Goal: Check status: Check status

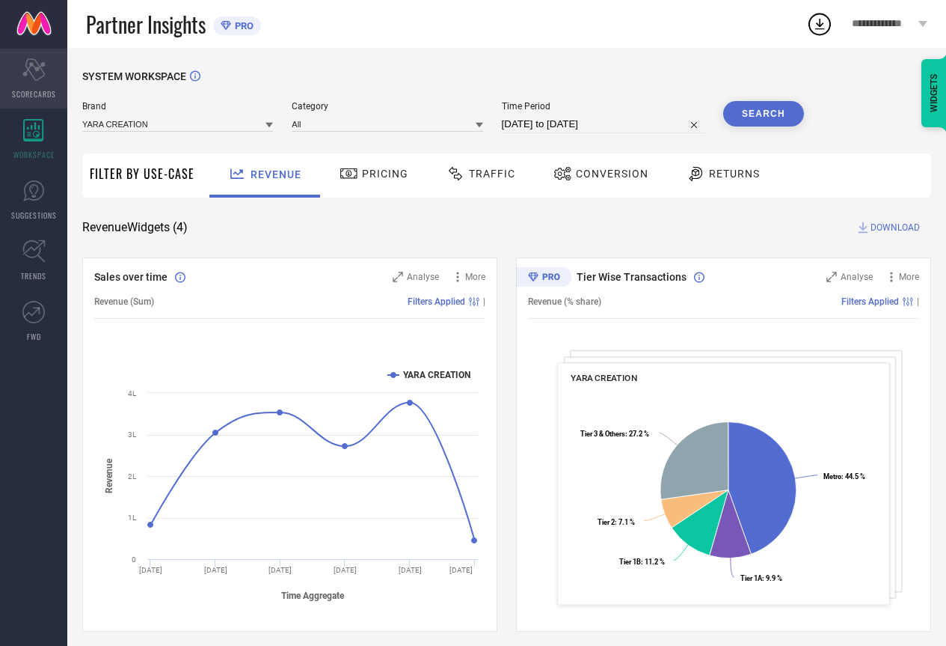
click at [31, 81] on div "Scorecard SCORECARDS" at bounding box center [33, 79] width 67 height 60
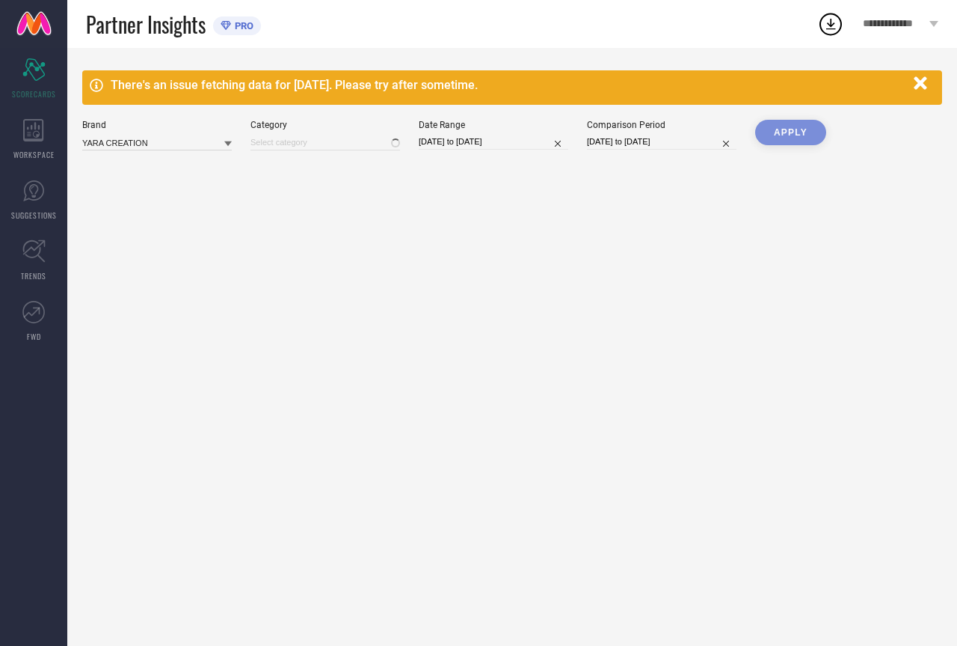
type input "All"
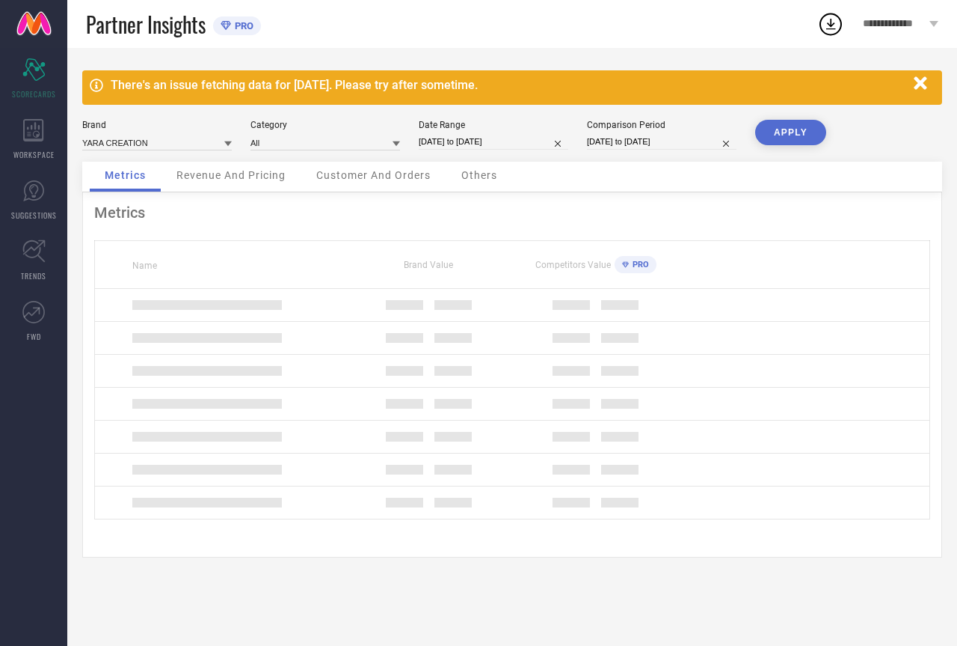
select select "1"
select select "2025"
select select "2"
select select "2025"
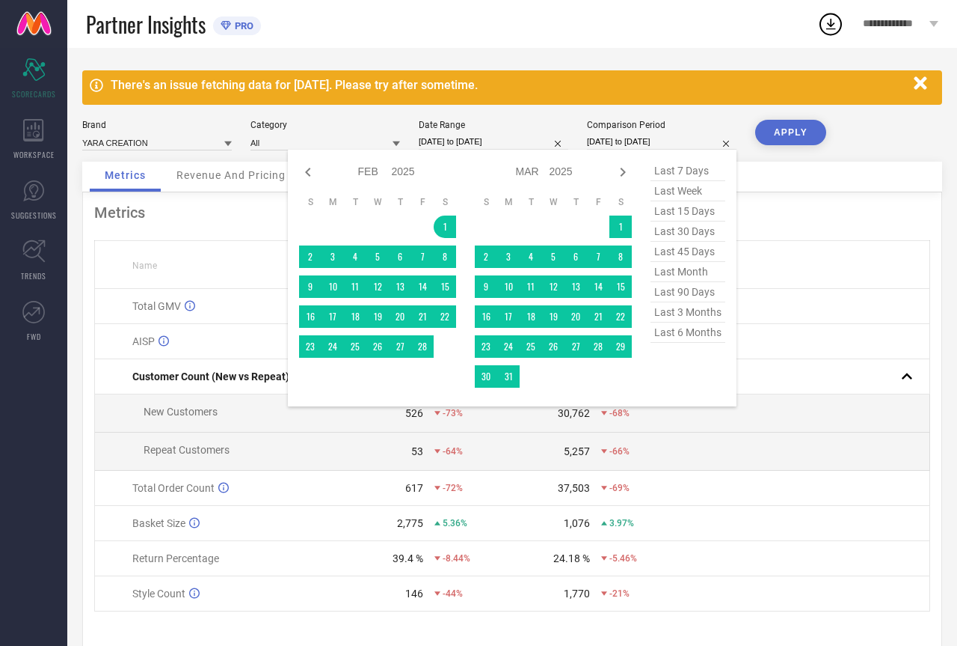
click at [622, 139] on input "[DATE] to [DATE]" at bounding box center [662, 142] width 150 height 16
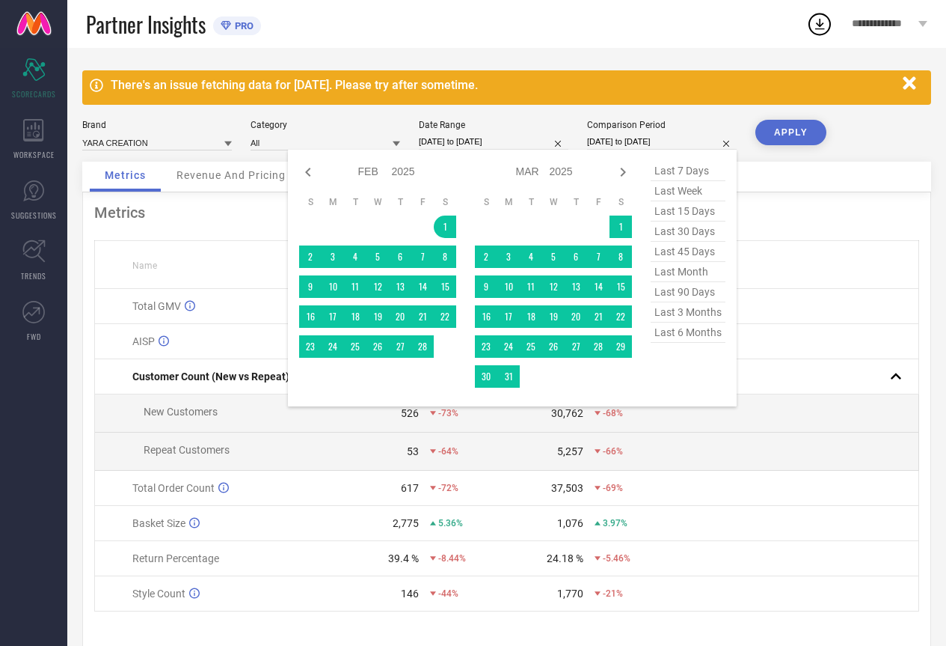
click at [682, 331] on span "last 6 months" at bounding box center [688, 332] width 75 height 20
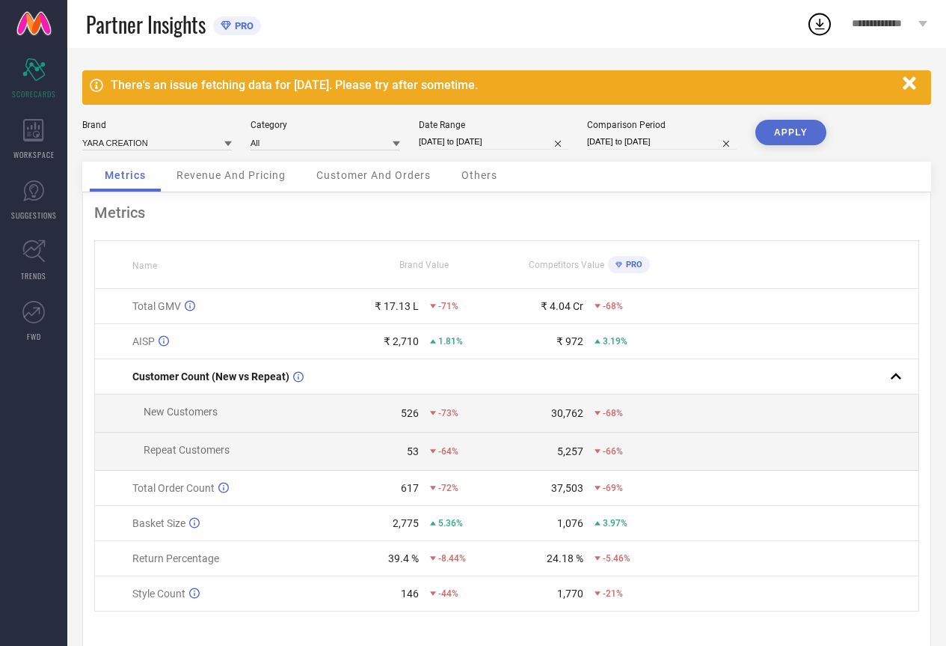
click at [793, 126] on button "APPLY" at bounding box center [791, 132] width 71 height 25
click at [487, 142] on input "[DATE] to [DATE]" at bounding box center [494, 142] width 150 height 16
select select "6"
select select "2025"
select select "7"
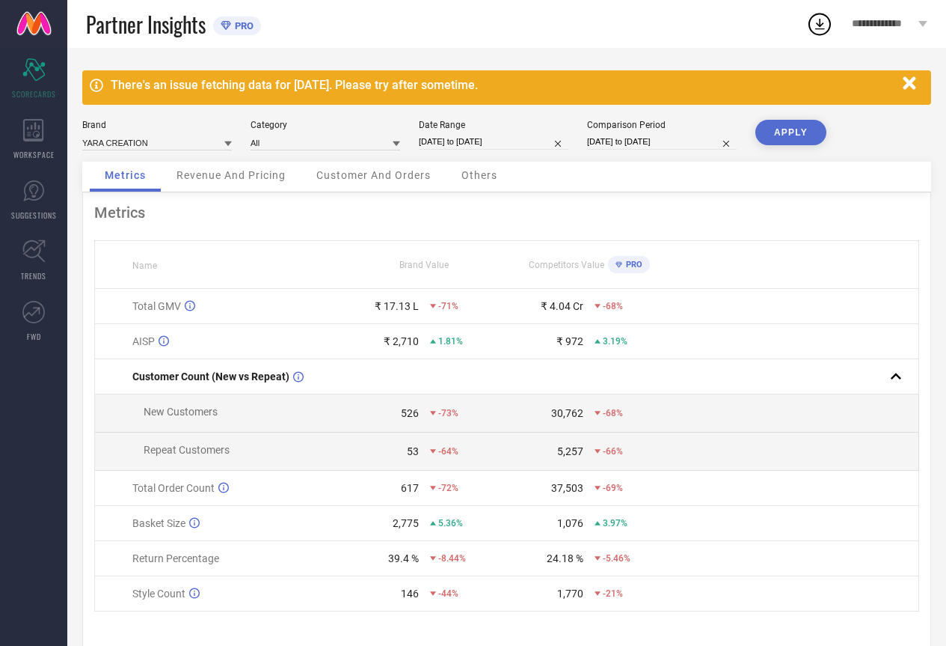
select select "2025"
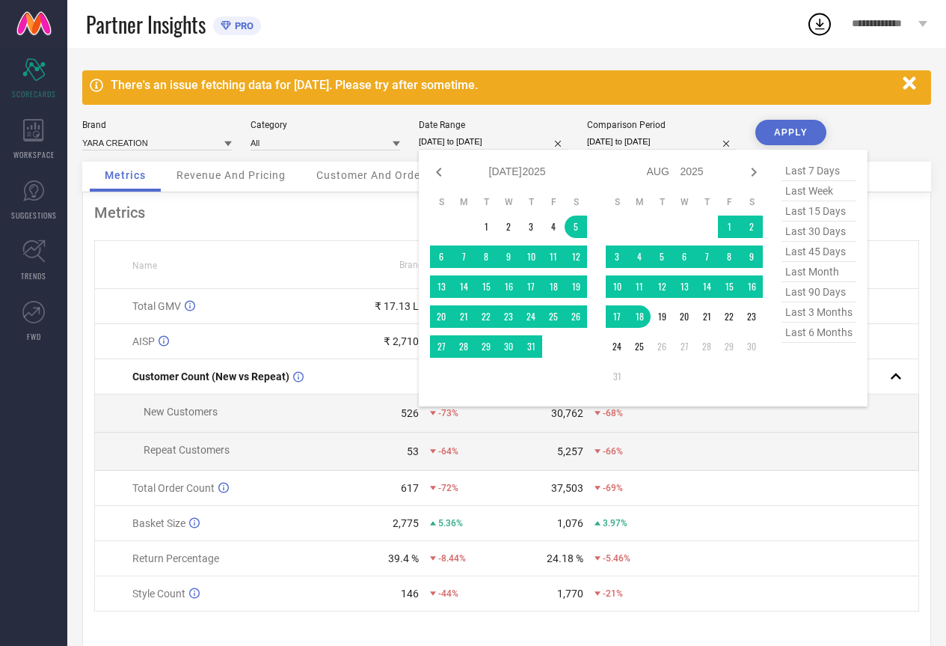
click at [807, 337] on span "last 6 months" at bounding box center [819, 332] width 75 height 20
type input "[DATE] to [DATE]"
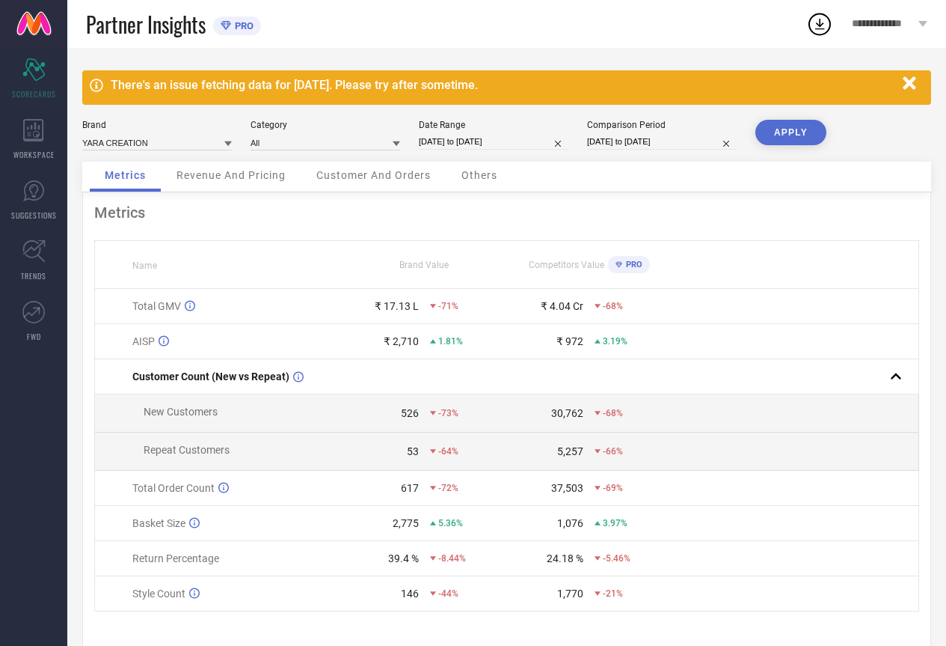
click at [793, 135] on button "APPLY" at bounding box center [791, 132] width 71 height 25
select select "1"
select select "2025"
select select "2"
select select "2025"
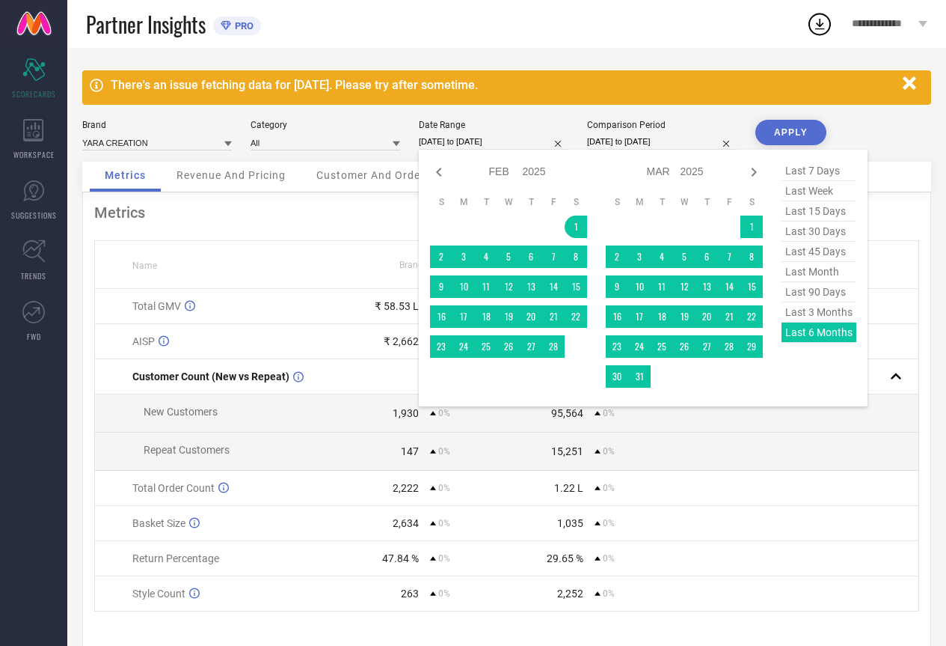
click at [492, 135] on input "[DATE] to [DATE]" at bounding box center [494, 142] width 150 height 16
click at [815, 319] on span "last 3 months" at bounding box center [819, 312] width 75 height 20
type input "[DATE] to [DATE]"
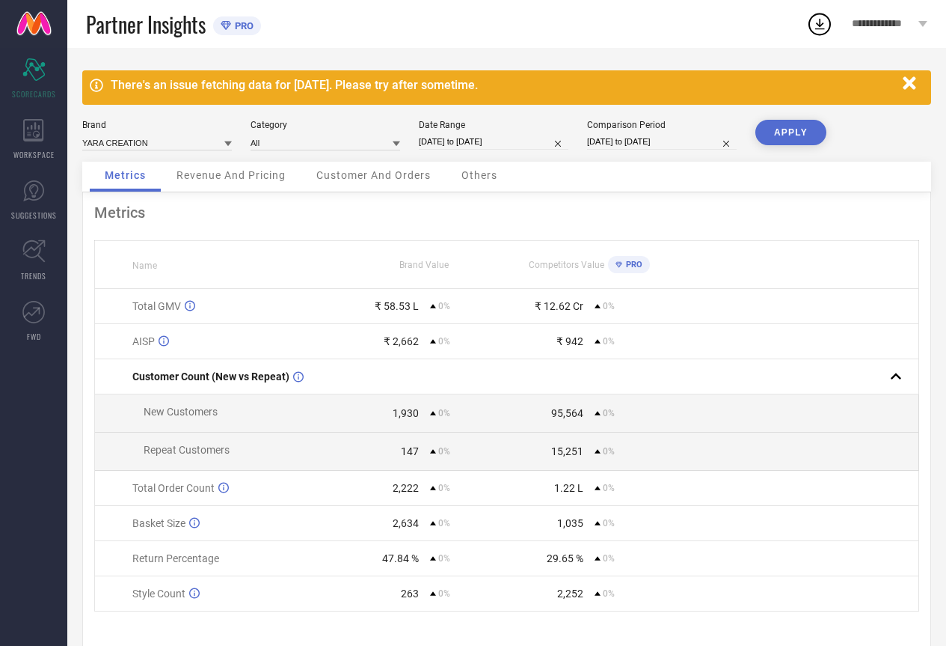
click at [775, 127] on button "APPLY" at bounding box center [791, 132] width 71 height 25
click at [515, 144] on input "[DATE] to [DATE]" at bounding box center [494, 142] width 150 height 16
select select "4"
select select "2025"
select select "5"
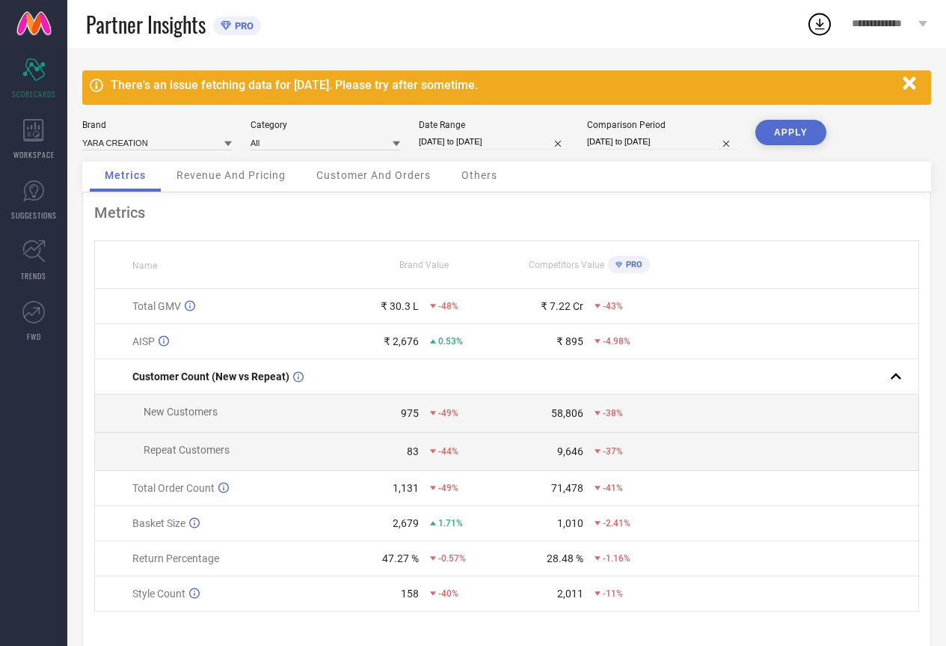
select select "2025"
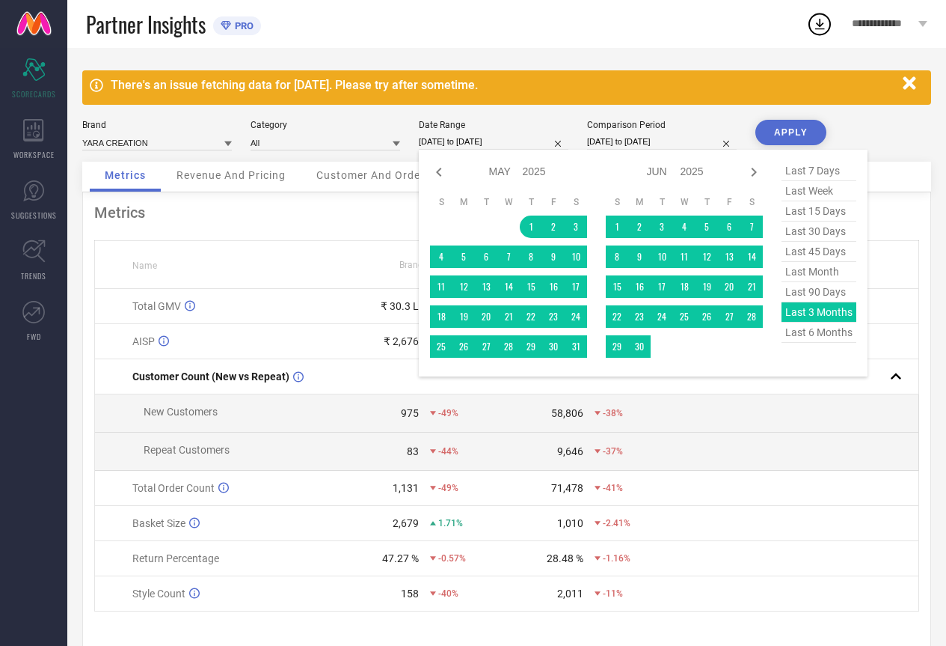
click at [798, 298] on span "last 90 days" at bounding box center [819, 292] width 75 height 20
type input "[DATE] to [DATE]"
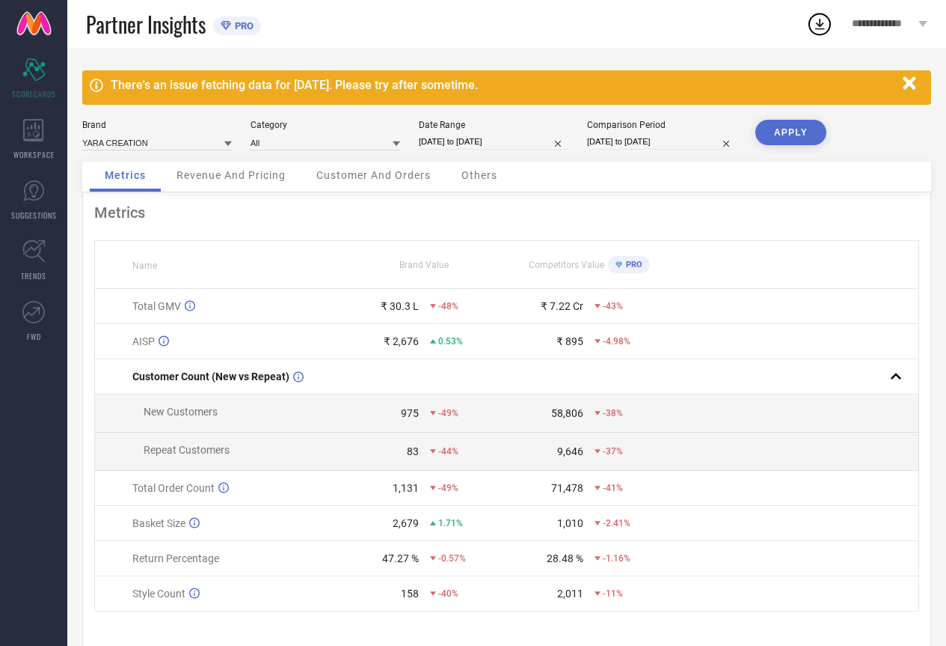
click at [785, 136] on button "APPLY" at bounding box center [791, 132] width 71 height 25
click at [483, 144] on input "[DATE] to [DATE]" at bounding box center [494, 142] width 150 height 16
select select "4"
select select "2025"
select select "5"
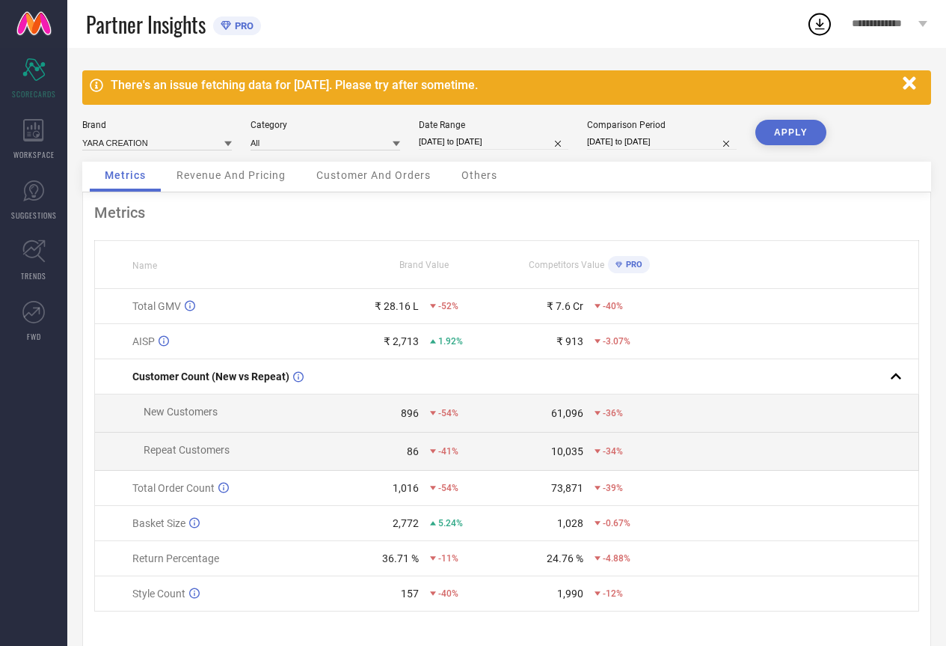
select select "2025"
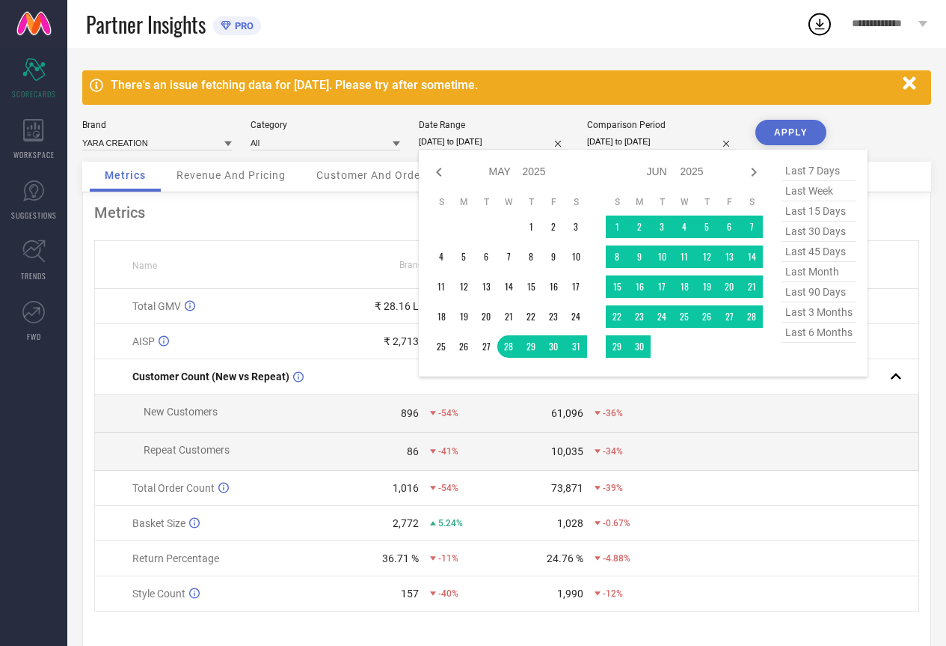
click at [824, 279] on span "last month" at bounding box center [819, 272] width 75 height 20
type input "[DATE] to [DATE]"
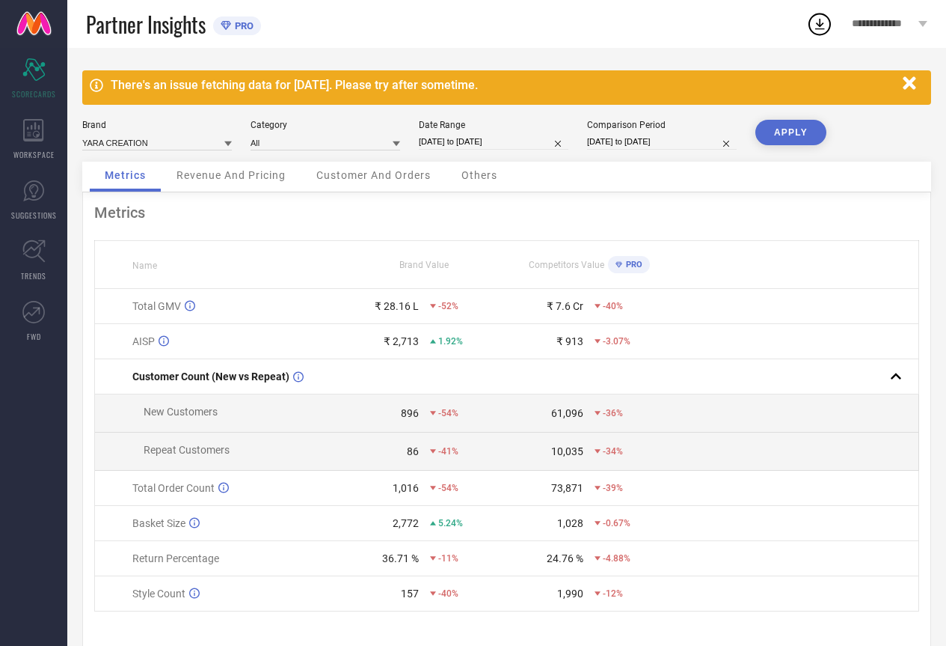
click at [792, 138] on button "APPLY" at bounding box center [791, 132] width 71 height 25
click at [517, 142] on input "[DATE] to [DATE]" at bounding box center [494, 142] width 150 height 16
select select "6"
select select "2025"
select select "7"
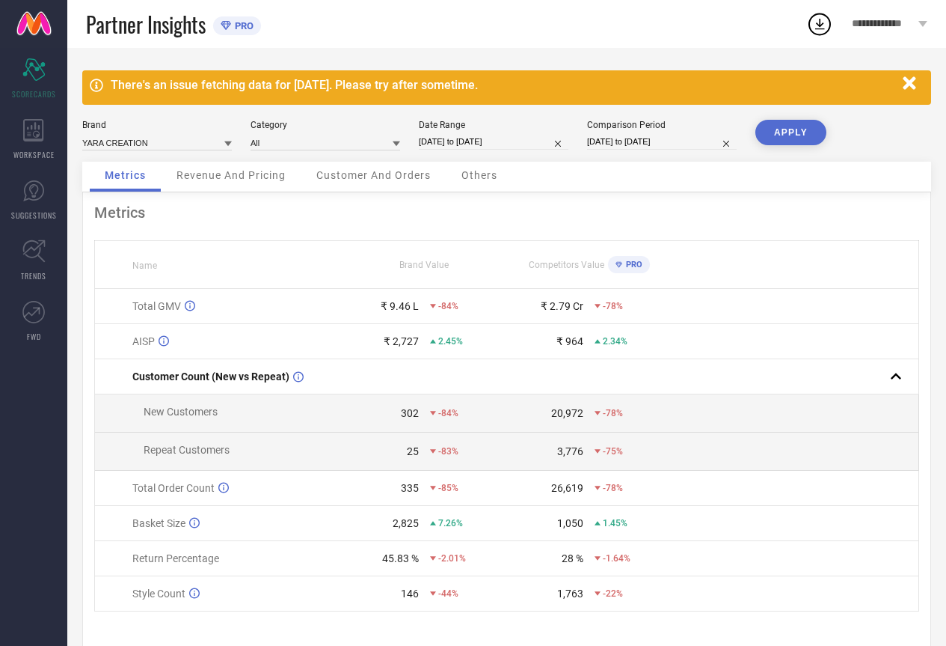
select select "2025"
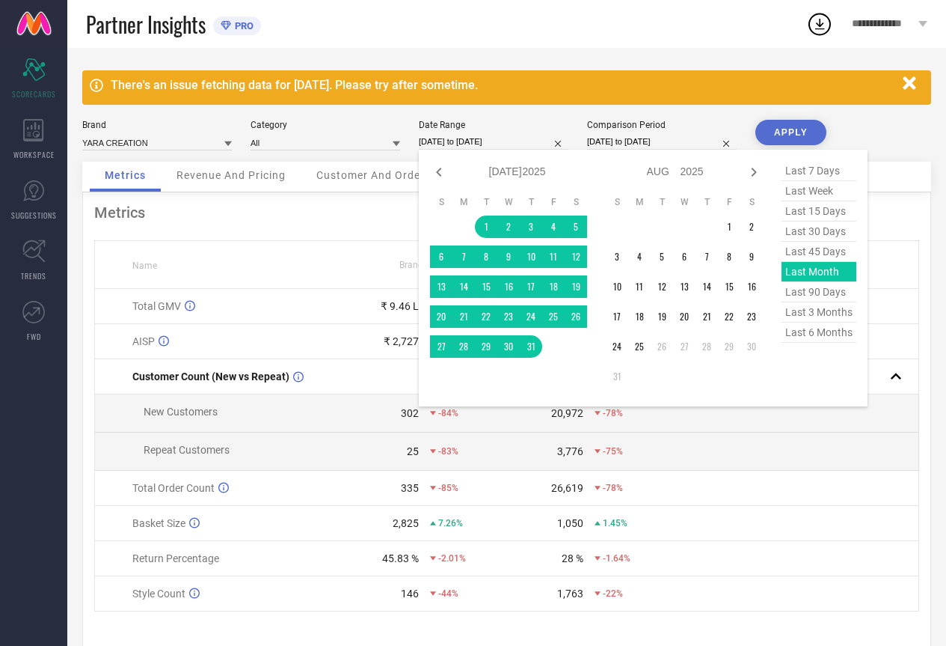
click at [839, 256] on span "last 45 days" at bounding box center [819, 252] width 75 height 20
type input "[DATE] to [DATE]"
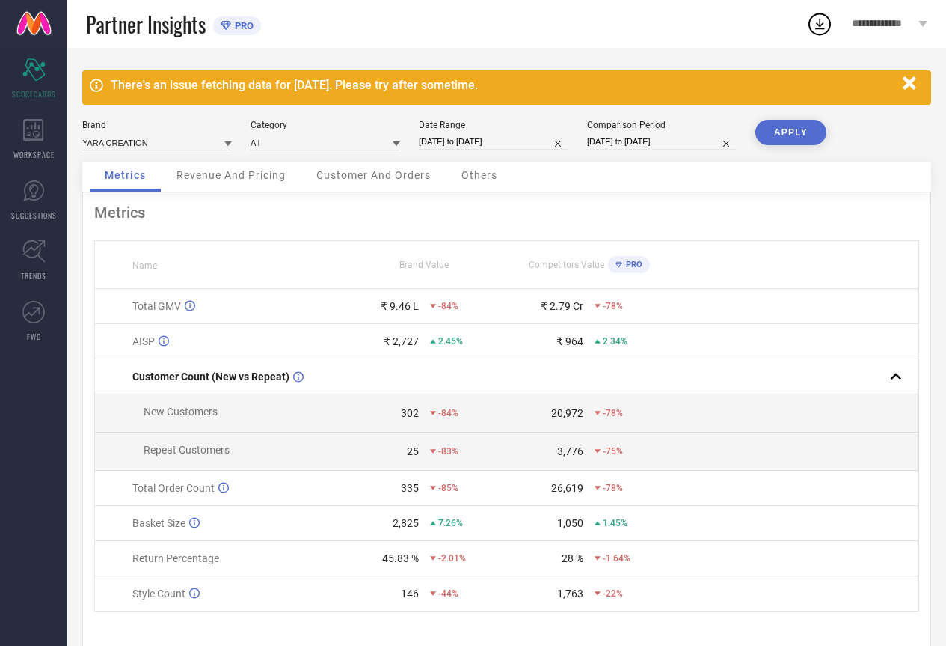
click at [803, 130] on button "APPLY" at bounding box center [791, 132] width 71 height 25
select select "6"
select select "2025"
select select "7"
select select "2025"
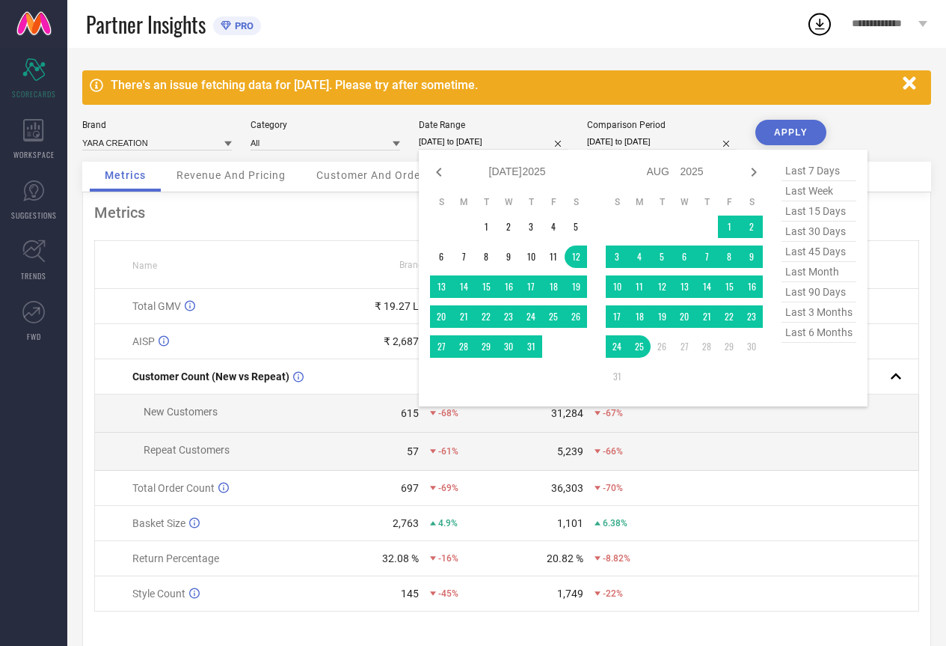
click at [478, 141] on input "[DATE] to [DATE]" at bounding box center [494, 142] width 150 height 16
click at [809, 235] on span "last 30 days" at bounding box center [819, 231] width 75 height 20
type input "[DATE] to [DATE]"
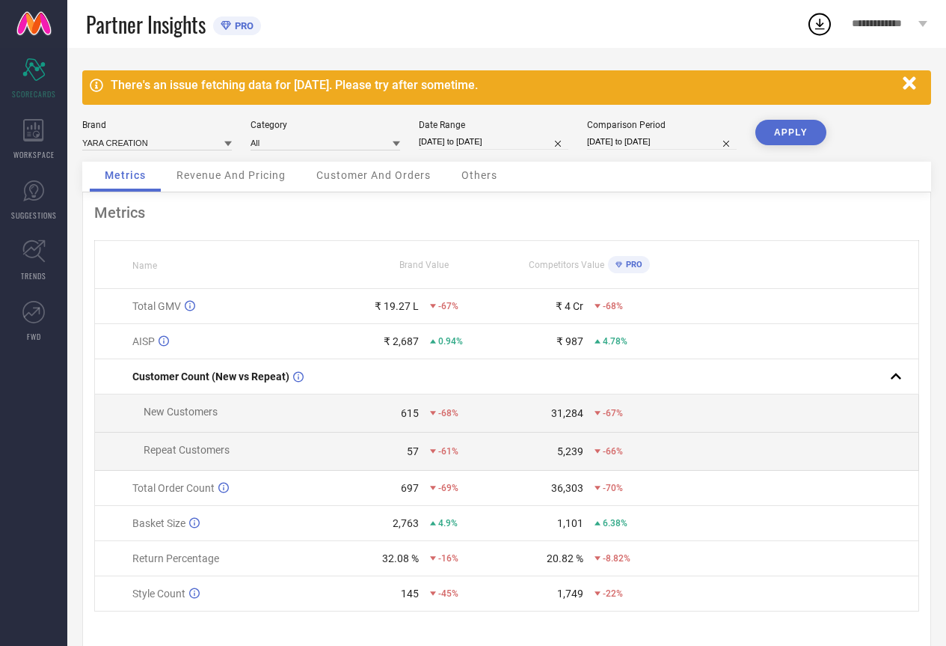
click at [787, 128] on button "APPLY" at bounding box center [791, 132] width 71 height 25
click at [492, 135] on input "[DATE] to [DATE]" at bounding box center [494, 142] width 150 height 16
select select "6"
select select "2025"
select select "7"
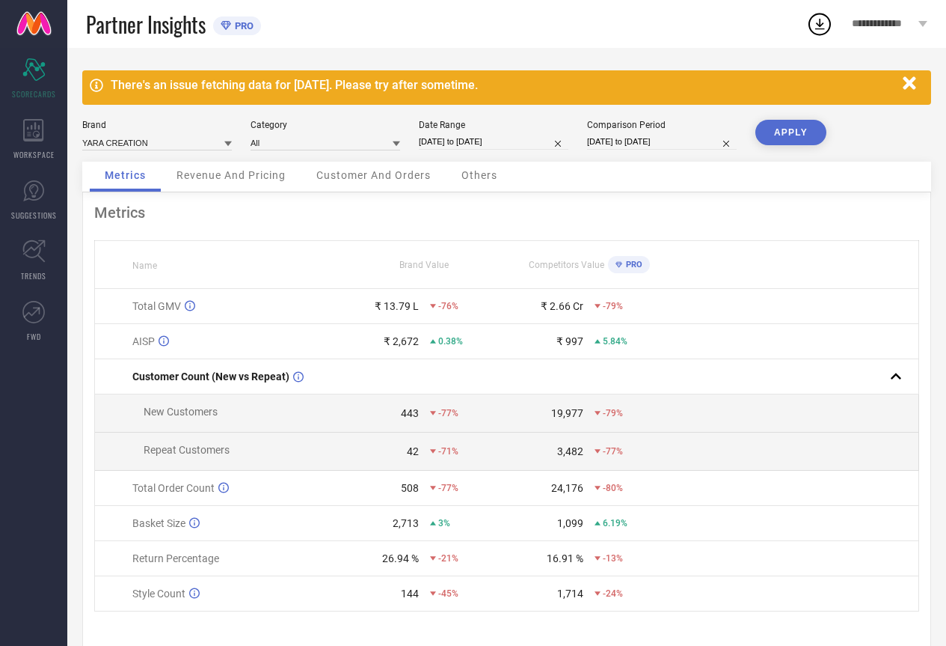
select select "2025"
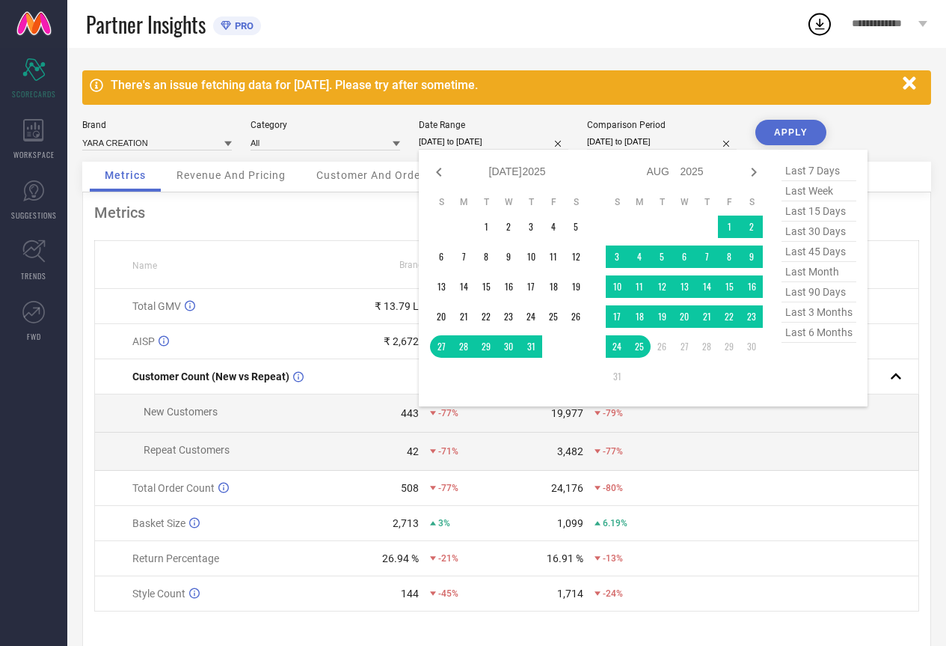
click at [815, 215] on span "last 15 days" at bounding box center [819, 211] width 75 height 20
type input "[DATE] to [DATE]"
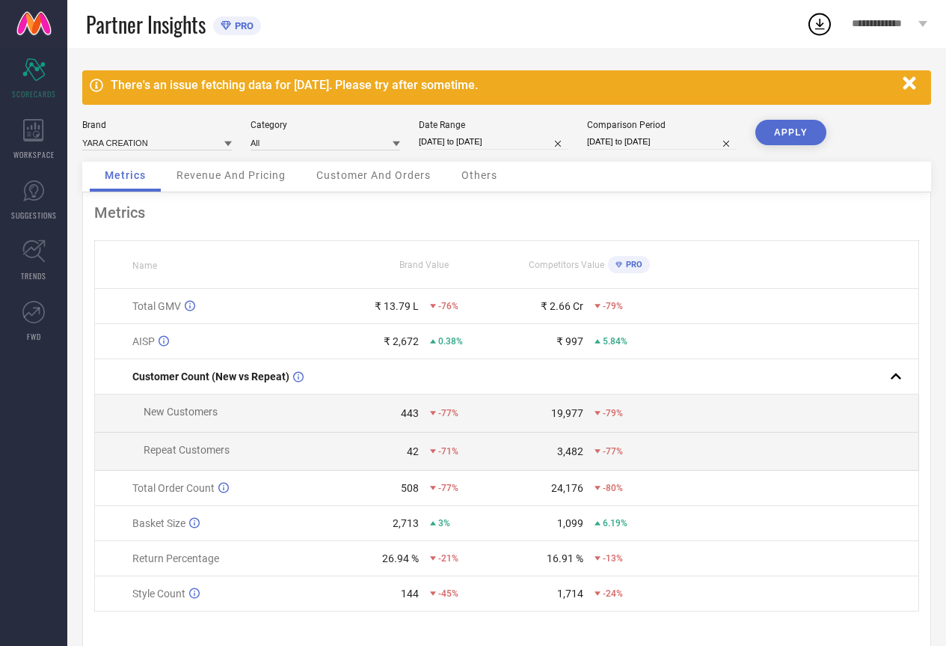
click at [785, 137] on button "APPLY" at bounding box center [791, 132] width 71 height 25
select select "7"
select select "2025"
select select "8"
select select "2025"
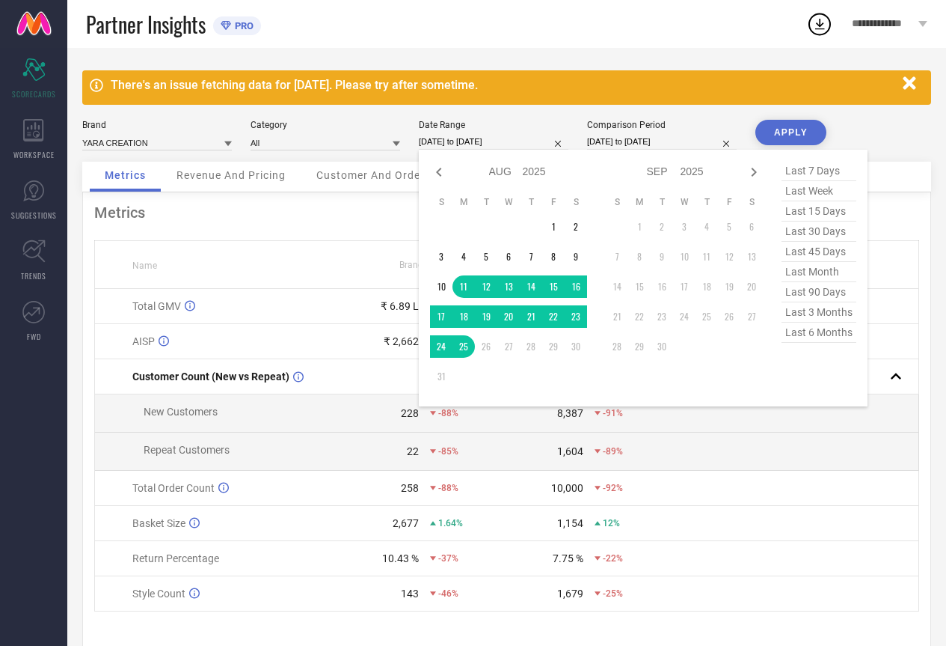
click at [491, 140] on input "[DATE] to [DATE]" at bounding box center [494, 142] width 150 height 16
click at [818, 191] on span "last week" at bounding box center [819, 191] width 75 height 20
type input "[DATE] to [DATE]"
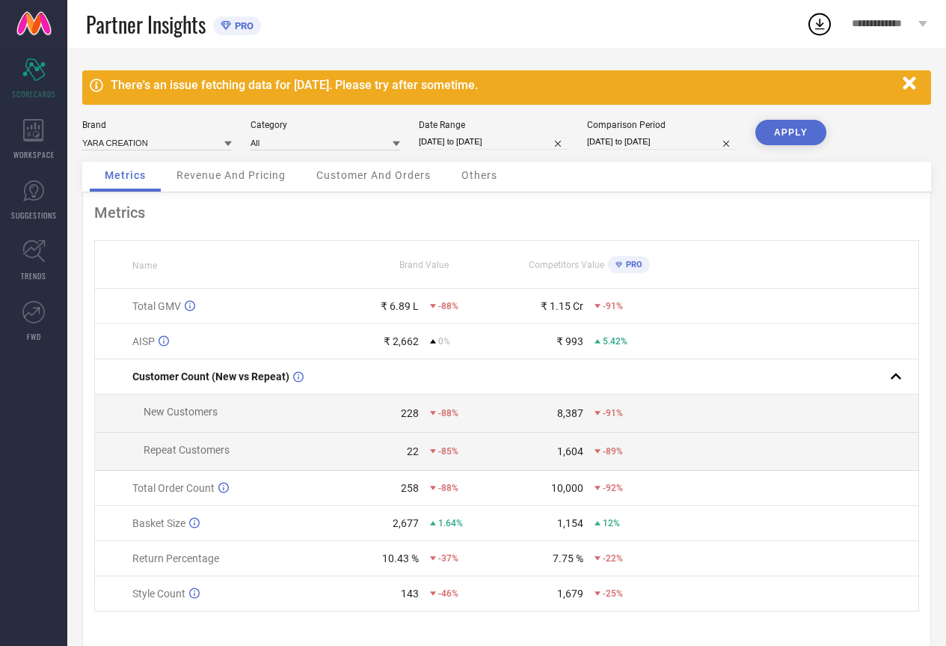
click at [798, 139] on button "APPLY" at bounding box center [791, 132] width 71 height 25
click at [474, 141] on input "[DATE] to [DATE]" at bounding box center [494, 142] width 150 height 16
select select "7"
select select "2025"
select select "8"
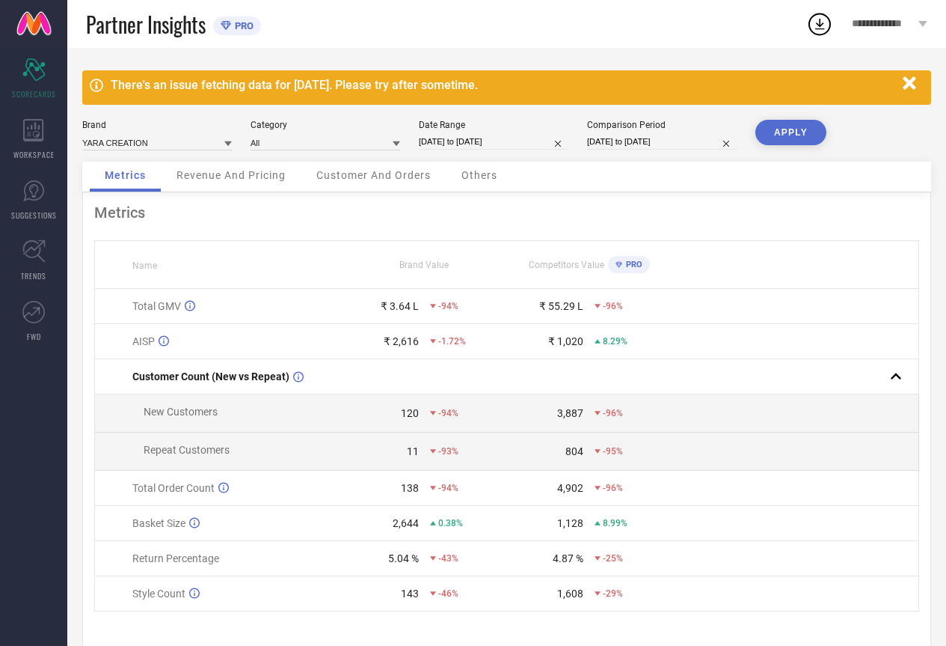
select select "2025"
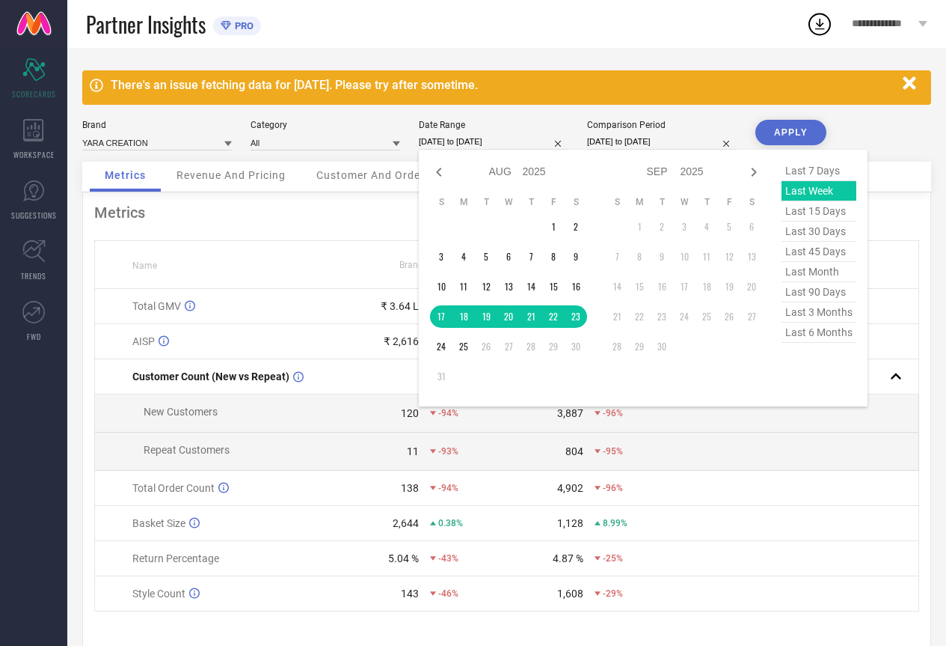
click at [809, 170] on span "last 7 days" at bounding box center [819, 171] width 75 height 20
type input "[DATE] to [DATE]"
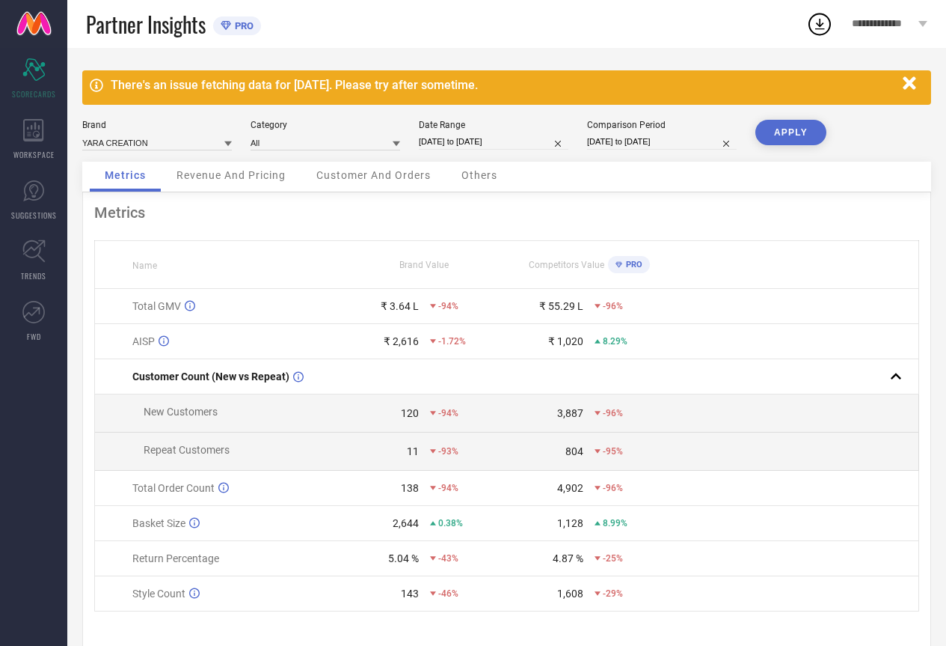
click at [797, 132] on button "APPLY" at bounding box center [791, 132] width 71 height 25
click at [913, 86] on icon "button" at bounding box center [909, 82] width 13 height 13
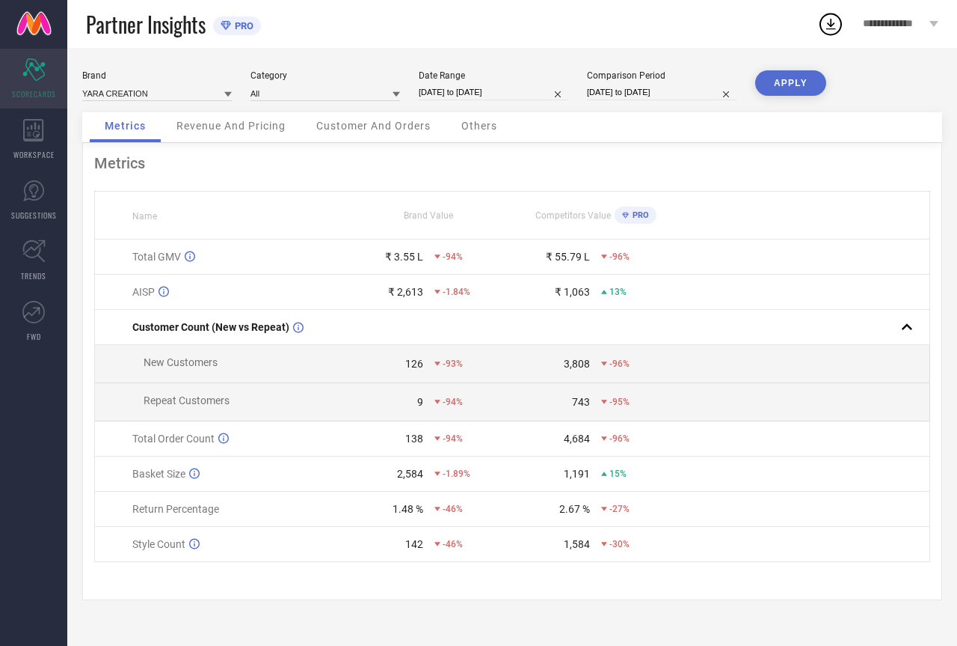
click at [40, 83] on div "Scorecard SCORECARDS" at bounding box center [33, 79] width 67 height 60
click at [512, 88] on input "[DATE] to [DATE]" at bounding box center [494, 93] width 150 height 16
select select "7"
select select "2025"
select select "8"
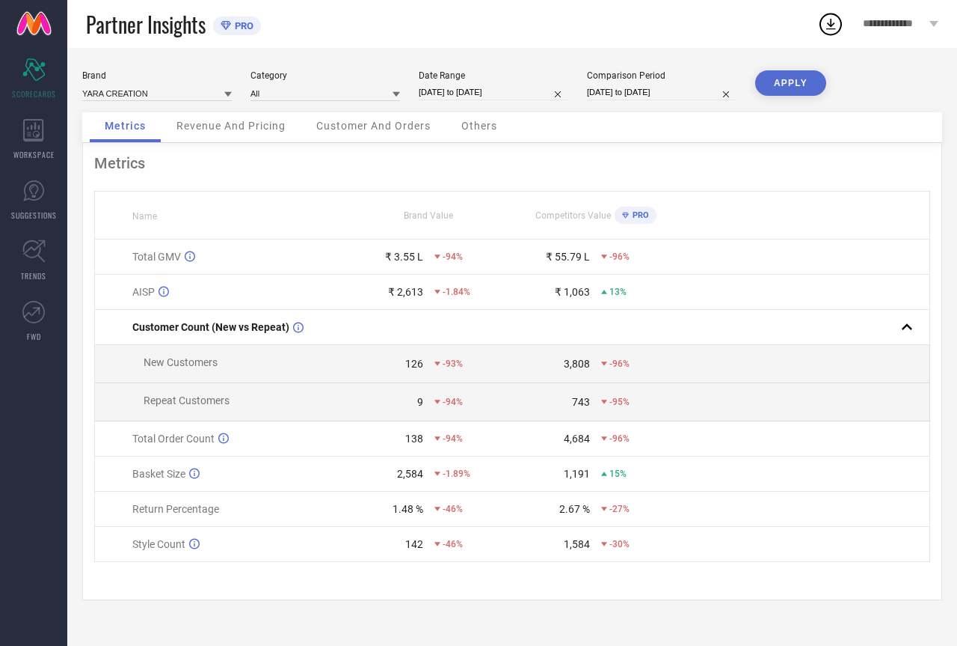
select select "2025"
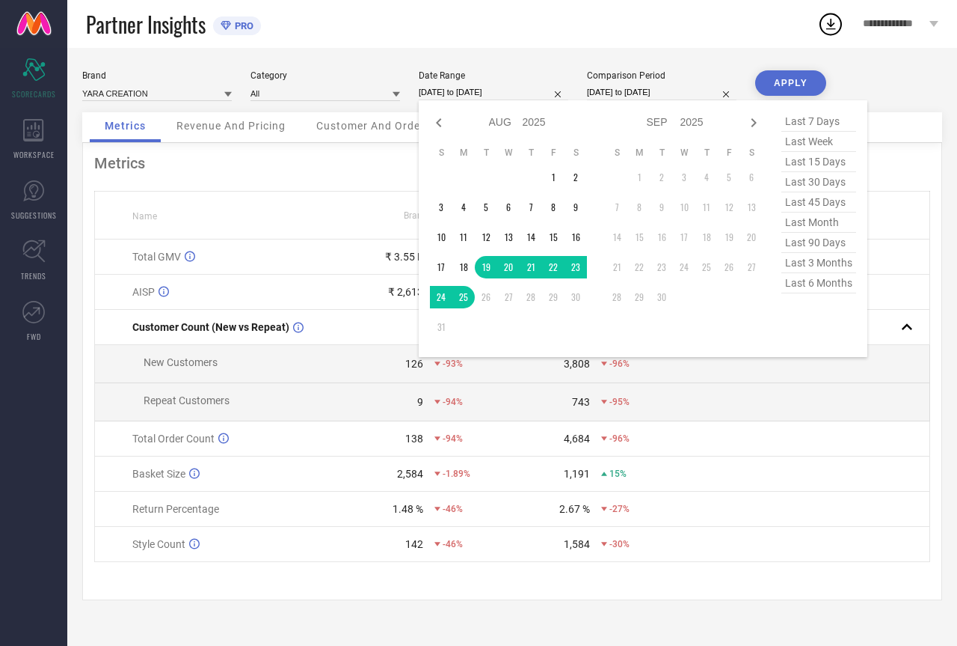
click at [830, 207] on span "last 45 days" at bounding box center [819, 202] width 75 height 20
type input "[DATE] to [DATE]"
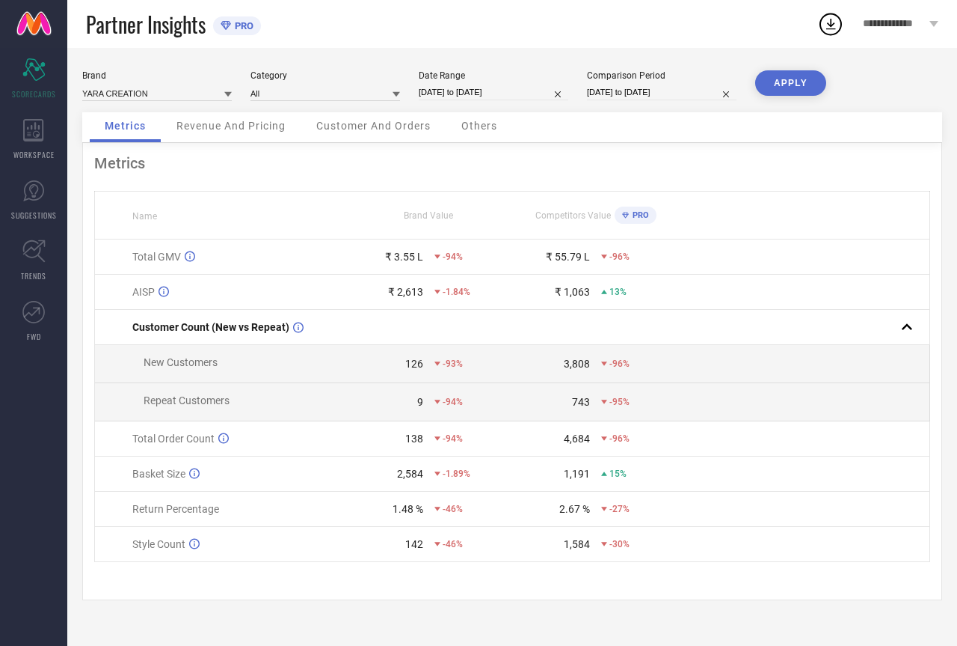
click at [806, 86] on button "APPLY" at bounding box center [791, 82] width 71 height 25
